Goal: Task Accomplishment & Management: Manage account settings

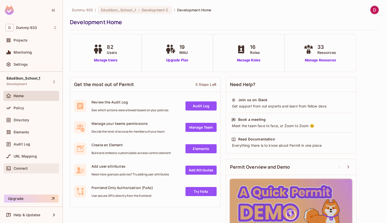
click at [21, 167] on span "Connect" at bounding box center [21, 168] width 14 height 4
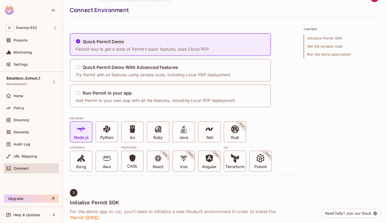
scroll to position [29, 0]
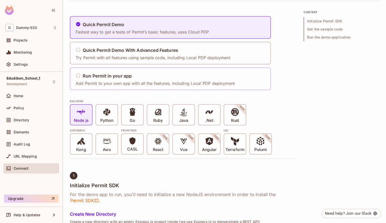
click at [111, 78] on div "Run Permit in your app" at bounding box center [155, 76] width 159 height 6
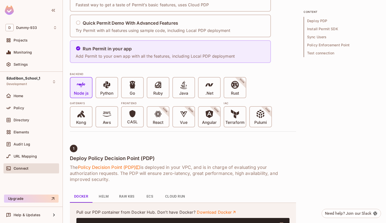
scroll to position [61, 0]
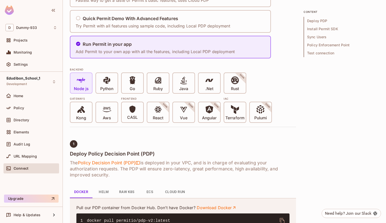
click at [86, 85] on span "Node js" at bounding box center [81, 83] width 15 height 15
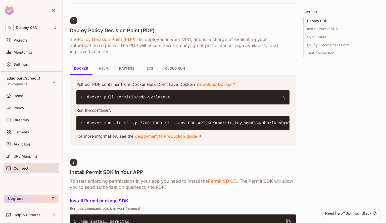
scroll to position [205, 0]
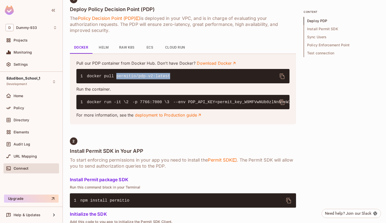
drag, startPoint x: 114, startPoint y: 77, endPoint x: 168, endPoint y: 76, distance: 54.3
click at [168, 76] on pre "1 docker pull permitio/pdp-v2:latest" at bounding box center [182, 76] width 213 height 14
click at [186, 76] on pre "1 docker pull permitio/pdp-v2:latest" at bounding box center [182, 76] width 213 height 14
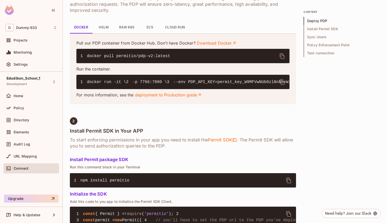
scroll to position [240, 0]
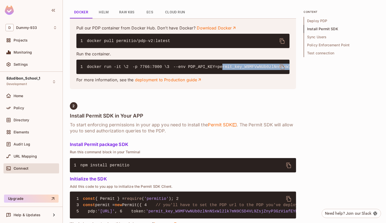
drag, startPoint x: 131, startPoint y: 78, endPoint x: 285, endPoint y: 77, distance: 153.8
click at [285, 69] on code "1 docker run -it \ 2 -p 7766:7000 \ 3 --env PDP_API_KEY=permit_key_W9MFVwNUb0zl…" at bounding box center [330, 67] width 500 height 5
click at [139, 69] on code "1 docker run -it \ 2 -p 7766:7000 \ 3 --env PDP_API_KEY=permit_key_W9MFVwNUb0zl…" at bounding box center [330, 67] width 500 height 5
click at [120, 66] on span "docker run -it \" at bounding box center [106, 67] width 39 height 5
click at [125, 67] on pre "1 docker run -it \ 2 -p 7766:7000 \ 3 --env PDP_API_KEY=permit_key_W9MFVwNUb0zl…" at bounding box center [182, 67] width 213 height 14
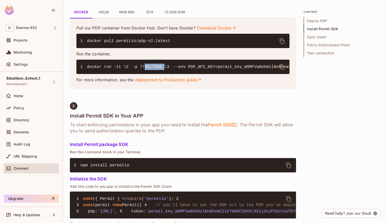
drag, startPoint x: 98, startPoint y: 73, endPoint x: 116, endPoint y: 72, distance: 18.1
click at [116, 69] on code "1 docker run -it \ 2 -p 7766:7000 \ 3 --env PDP_API_KEY=permit_key_W9MFVwNUb0zl…" at bounding box center [330, 67] width 500 height 5
click at [148, 74] on pre "1 docker run -it \ 2 -p 7766:7000 \ 3 --env PDP_API_KEY=permit_key_W9MFVwNUb0zl…" at bounding box center [182, 67] width 213 height 14
drag, startPoint x: 141, startPoint y: 90, endPoint x: 86, endPoint y: 66, distance: 59.8
click at [86, 66] on pre "1 docker run -it \ 2 -p 7766:7000 \ 3 --env PDP_API_KEY=permit_key_W9MFVwNUb0zl…" at bounding box center [182, 67] width 213 height 14
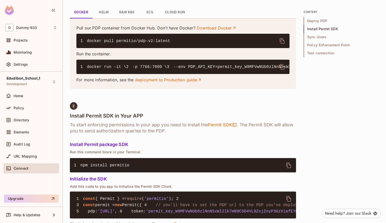
click at [146, 74] on pre "1 docker run -it \ 2 -p 7766:7000 \ 3 --env PDP_API_KEY=permit_key_W9MFVwNUb0zl…" at bounding box center [182, 67] width 213 height 14
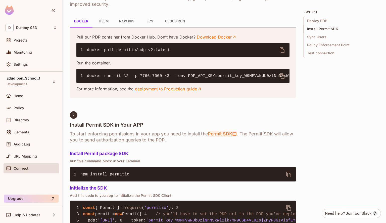
scroll to position [230, 0]
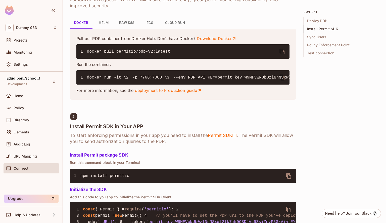
click at [141, 84] on pre "1 docker run -it \ 2 -p 7766:7000 \ 3 --env PDP_API_KEY=permit_key_W9MFVwNUb0zl…" at bounding box center [182, 77] width 213 height 14
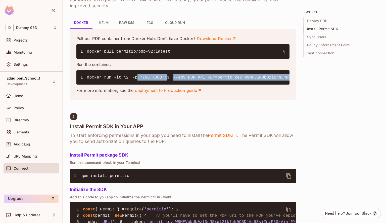
drag, startPoint x: 141, startPoint y: 101, endPoint x: 91, endPoint y: 79, distance: 54.8
click at [91, 79] on pre "1 docker run -it \ 2 -p 7766:7000 \ 3 --env PDP_API_KEY=permit_key_W9MFVwNUb0zl…" at bounding box center [182, 77] width 213 height 14
click at [150, 84] on pre "1 docker run -it \ 2 -p 7766:7000 \ 3 --env PDP_API_KEY=permit_key_W9MFVwNUb0zl…" at bounding box center [182, 77] width 213 height 14
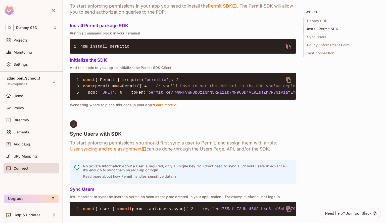
scroll to position [359, 0]
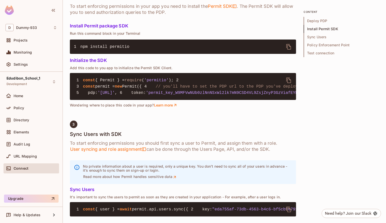
drag, startPoint x: 118, startPoint y: 150, endPoint x: 148, endPoint y: 152, distance: 29.8
click at [148, 100] on pre "1 const { Permit } = require ( 'permitio' ); 2 3 const permit = new Permit({ 4 …" at bounding box center [183, 86] width 226 height 27
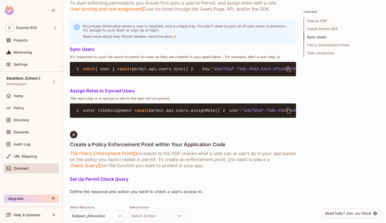
scroll to position [509, 0]
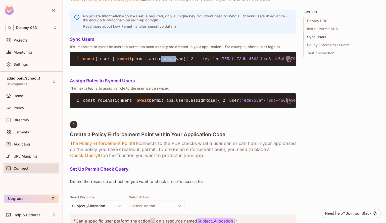
drag, startPoint x: 160, startPoint y: 113, endPoint x: 175, endPoint y: 113, distance: 15.3
click at [175, 61] on span "permit.api.users.sync({" at bounding box center [160, 59] width 56 height 5
click at [160, 66] on pre "1 const { user } = await permit.api.users.sync({ 2 key : "eda755af-73db-4563-b4…" at bounding box center [183, 59] width 226 height 14
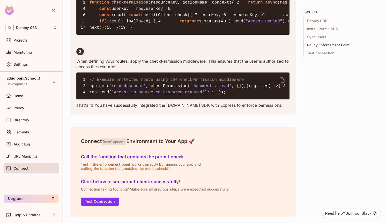
scroll to position [906, 0]
click at [15, 106] on span "Policy" at bounding box center [19, 108] width 11 height 4
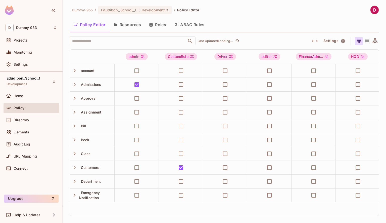
click at [129, 24] on button "Resources" at bounding box center [127, 24] width 35 height 13
click at [134, 24] on div "Dummy-933 / Edudibon_School_1 : Development / Policy Editor Policy Editor Resou…" at bounding box center [224, 111] width 323 height 223
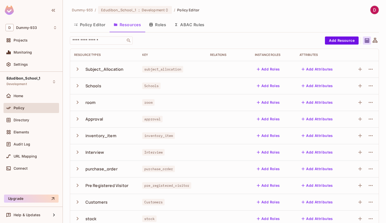
click at [77, 85] on icon "button" at bounding box center [77, 85] width 7 height 7
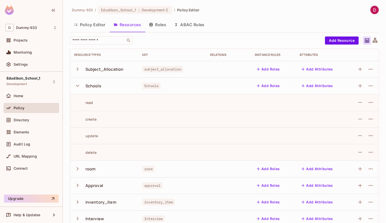
click at [77, 85] on icon "button" at bounding box center [77, 85] width 7 height 7
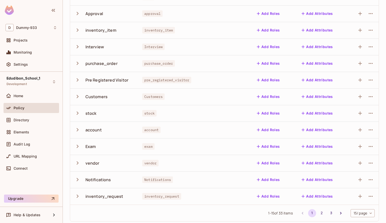
scroll to position [106, 0]
click at [76, 97] on icon "button" at bounding box center [77, 96] width 7 height 7
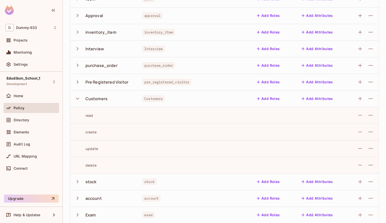
scroll to position [117, 0]
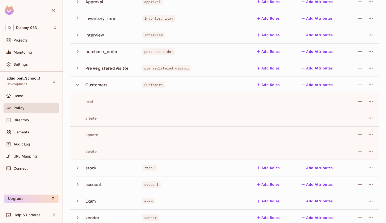
click at [78, 84] on icon "button" at bounding box center [77, 84] width 7 height 7
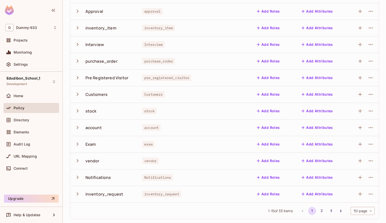
scroll to position [0, 0]
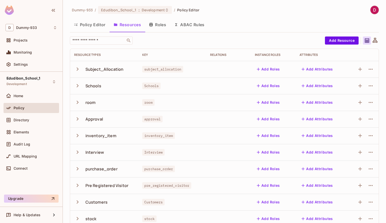
click at [159, 21] on button "Roles" at bounding box center [157, 24] width 25 height 13
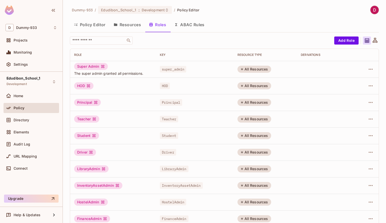
click at [88, 22] on button "Policy Editor" at bounding box center [90, 24] width 40 height 13
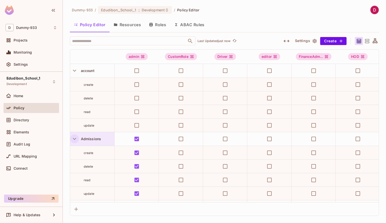
scroll to position [13, 0]
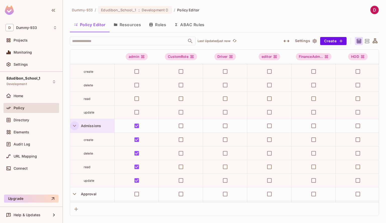
click at [75, 126] on icon "button" at bounding box center [74, 125] width 7 height 7
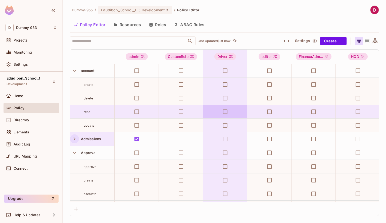
scroll to position [24, 0]
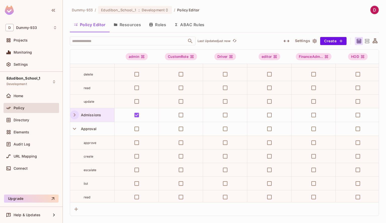
click at [75, 116] on icon "button" at bounding box center [74, 114] width 7 height 7
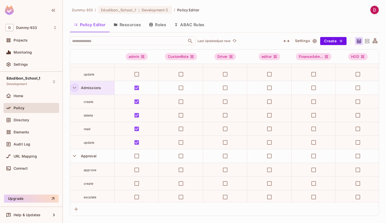
scroll to position [52, 0]
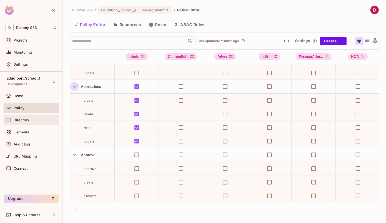
click at [23, 120] on span "Directory" at bounding box center [22, 120] width 16 height 4
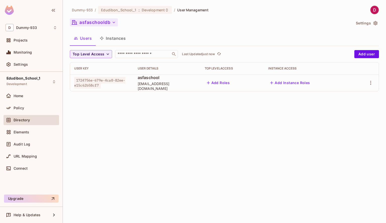
click at [106, 24] on button "asfaschooldb" at bounding box center [94, 22] width 48 height 8
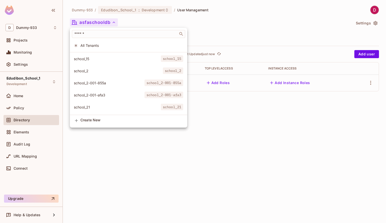
scroll to position [495, 0]
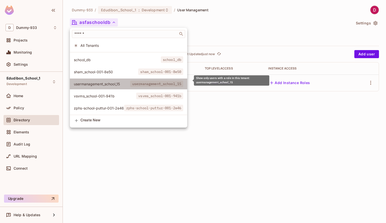
click at [145, 80] on span "usermanagement_school_15" at bounding box center [156, 83] width 53 height 7
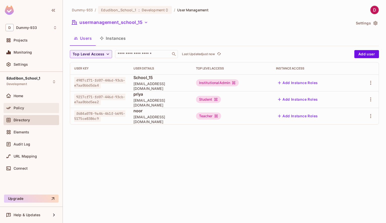
click at [20, 107] on span "Policy" at bounding box center [19, 108] width 11 height 4
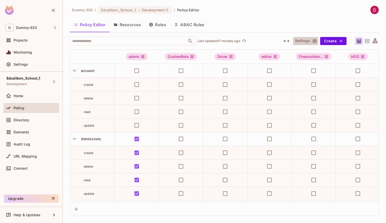
click at [304, 41] on button "Settings" at bounding box center [305, 41] width 25 height 8
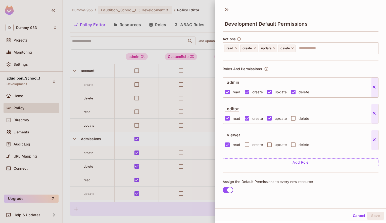
click at [226, 8] on icon at bounding box center [227, 10] width 8 height 8
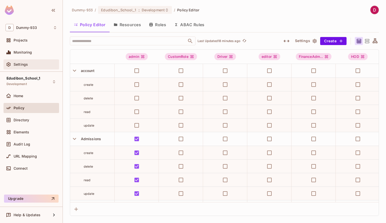
click at [21, 64] on span "Settings" at bounding box center [21, 64] width 14 height 4
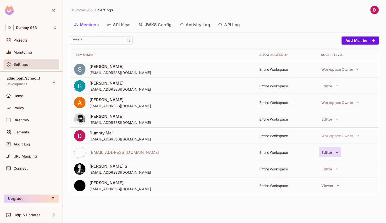
click at [336, 151] on icon "button" at bounding box center [337, 152] width 3 height 2
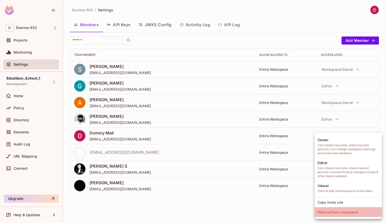
click at [343, 211] on li "Remove from workspace" at bounding box center [348, 212] width 67 height 10
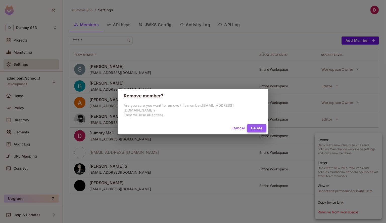
click at [259, 126] on button "Delete" at bounding box center [256, 128] width 19 height 8
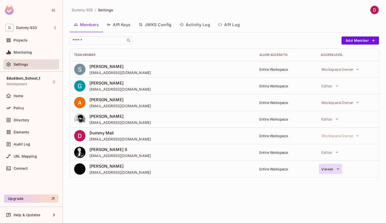
click at [331, 169] on button "Viewer" at bounding box center [330, 169] width 23 height 10
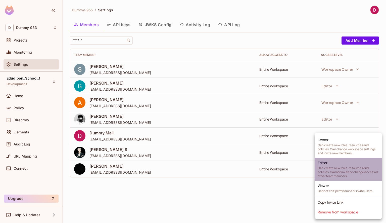
click at [347, 168] on span "Can create new roles, resources and policies. Cannot invite or change access of…" at bounding box center [348, 172] width 61 height 12
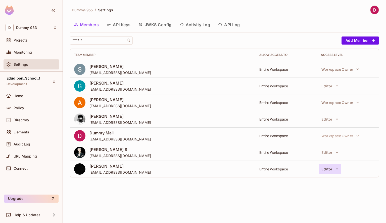
click at [329, 168] on button "Editor" at bounding box center [330, 169] width 22 height 10
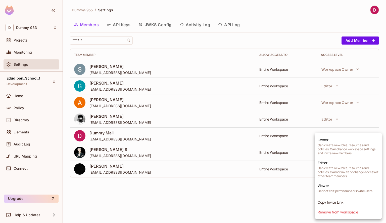
click at [268, 185] on div at bounding box center [193, 111] width 386 height 223
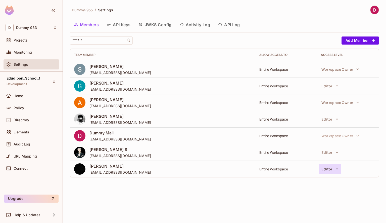
click at [332, 169] on button "Editor" at bounding box center [330, 169] width 22 height 10
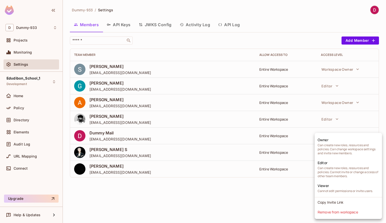
click at [229, 183] on div at bounding box center [193, 111] width 386 height 223
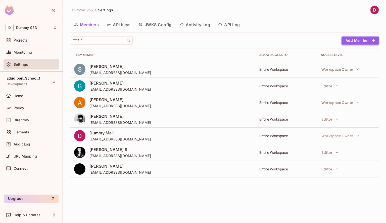
click at [369, 39] on button "Add Member" at bounding box center [360, 40] width 37 height 8
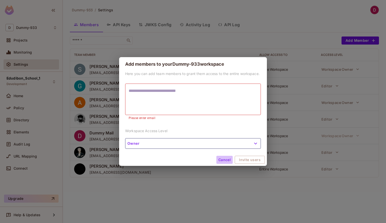
click at [219, 157] on button "Cancel" at bounding box center [224, 160] width 16 height 8
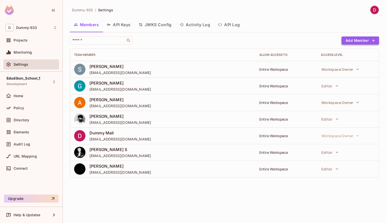
click at [355, 41] on button "Add Member" at bounding box center [360, 40] width 37 height 8
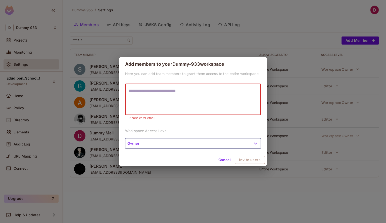
paste textarea "**********"
type textarea "**********"
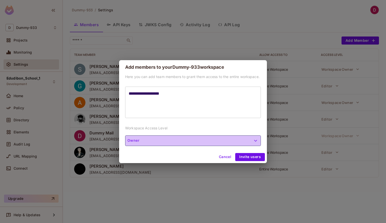
click at [252, 144] on button "Owner" at bounding box center [193, 140] width 136 height 11
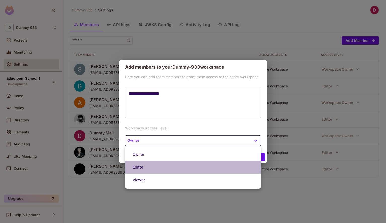
click at [165, 168] on li "Editor" at bounding box center [193, 167] width 136 height 13
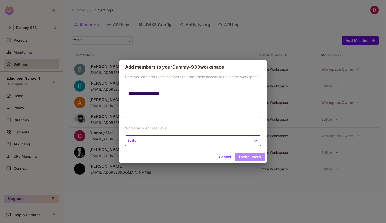
click at [245, 156] on button "Invite users" at bounding box center [250, 157] width 30 height 8
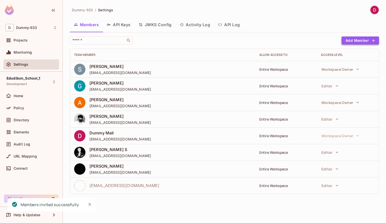
click at [359, 42] on button "Add Member" at bounding box center [360, 40] width 37 height 8
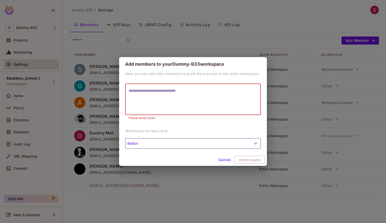
paste textarea "**********"
type textarea "**********"
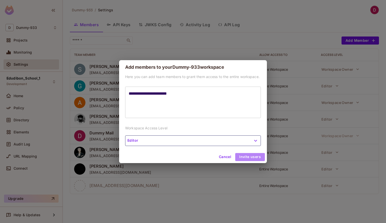
click at [248, 160] on button "Invite users" at bounding box center [250, 157] width 30 height 8
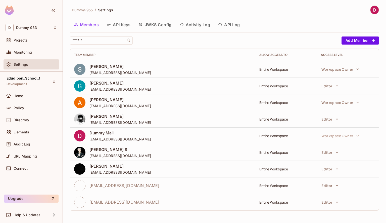
click at [276, 183] on div "Entire Workspace" at bounding box center [286, 185] width 54 height 5
click at [329, 187] on button "Editor" at bounding box center [330, 185] width 22 height 10
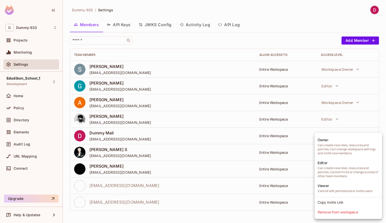
click at [299, 197] on div at bounding box center [193, 111] width 386 height 223
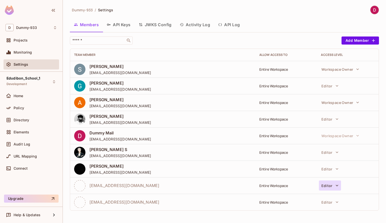
click at [334, 186] on button "Editor" at bounding box center [330, 185] width 22 height 10
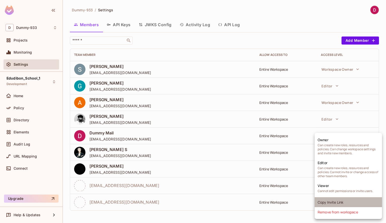
click at [337, 204] on li "Copy Invite Link" at bounding box center [348, 202] width 67 height 10
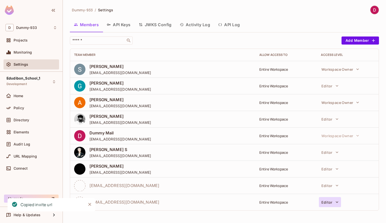
click at [330, 201] on button "Editor" at bounding box center [330, 202] width 22 height 10
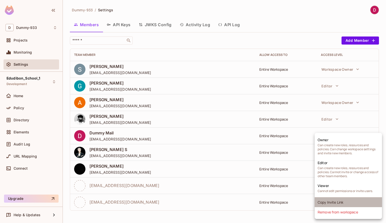
click at [330, 203] on li "Copy Invite Link" at bounding box center [348, 202] width 67 height 10
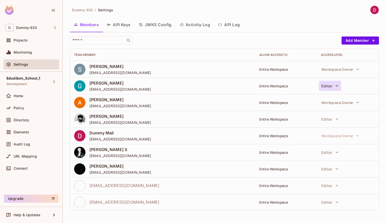
click at [337, 84] on icon "button" at bounding box center [337, 85] width 5 height 5
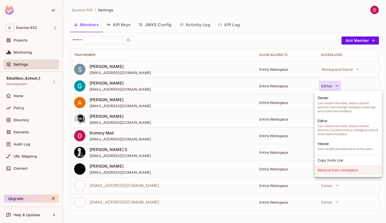
click at [339, 169] on li "Remove from workspace" at bounding box center [348, 170] width 67 height 10
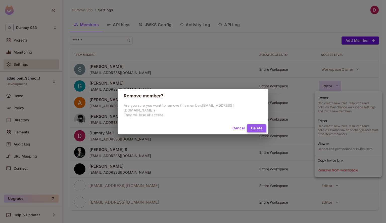
click at [256, 126] on button "Delete" at bounding box center [256, 128] width 19 height 8
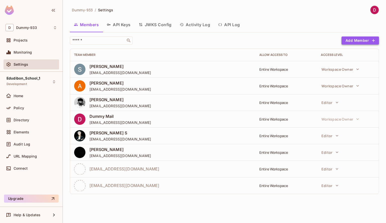
click at [358, 42] on button "Add Member" at bounding box center [360, 40] width 37 height 8
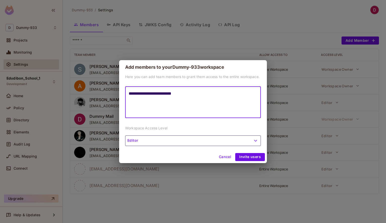
type textarea "**********"
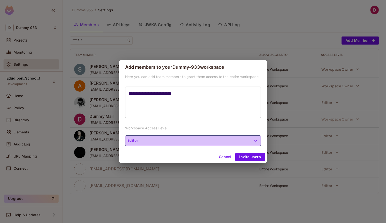
click at [226, 141] on button "Editor" at bounding box center [193, 140] width 136 height 11
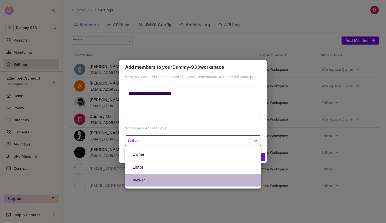
click at [158, 179] on li "Viewer" at bounding box center [193, 179] width 136 height 13
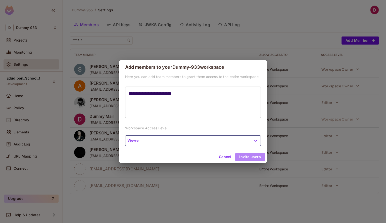
click at [250, 156] on button "Invite users" at bounding box center [250, 157] width 30 height 8
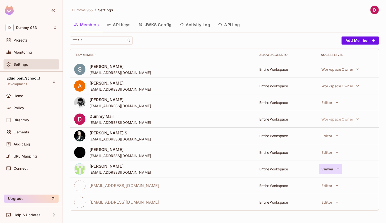
click at [337, 167] on icon "button" at bounding box center [338, 168] width 5 height 5
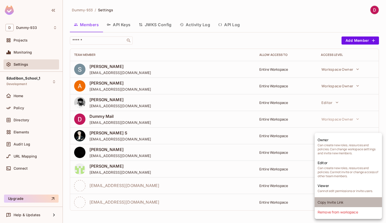
click at [335, 201] on li "Copy Invite Link" at bounding box center [348, 202] width 67 height 10
